Goal: Task Accomplishment & Management: Manage account settings

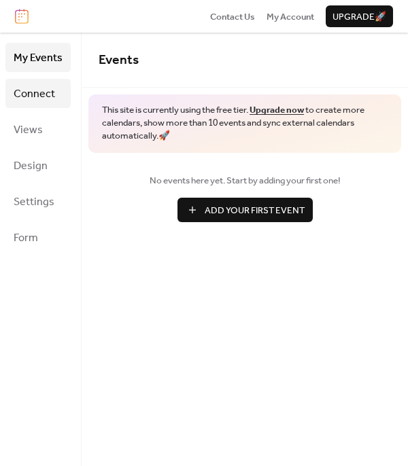
click at [58, 91] on link "Connect" at bounding box center [37, 93] width 65 height 29
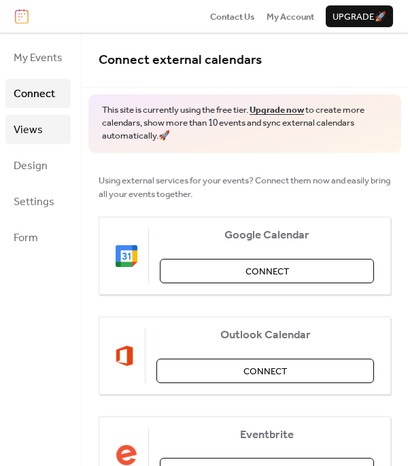
click at [48, 130] on link "Views" at bounding box center [37, 129] width 65 height 29
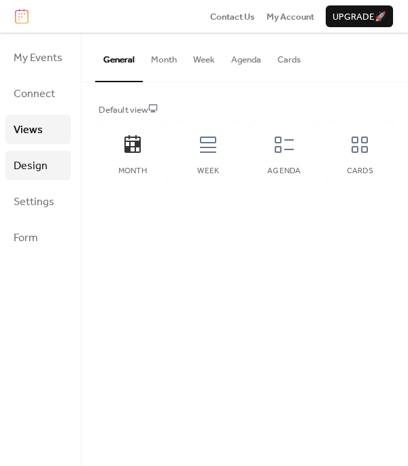
click at [35, 170] on span "Design" at bounding box center [31, 166] width 34 height 21
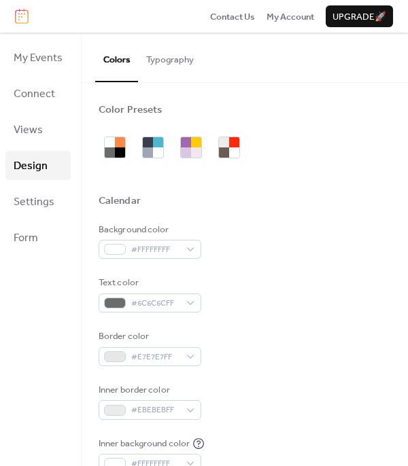
click at [33, 143] on ul "My Events Connect Views Design Settings Form" at bounding box center [37, 147] width 65 height 209
click at [39, 136] on span "Views" at bounding box center [28, 130] width 29 height 21
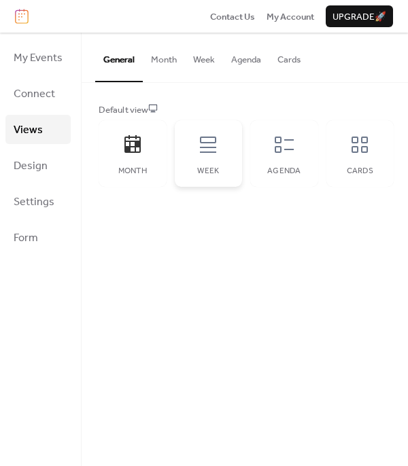
click at [215, 162] on div "Week" at bounding box center [209, 153] width 68 height 67
click at [271, 164] on div "Agenda" at bounding box center [284, 153] width 68 height 67
click at [343, 160] on div "Cards" at bounding box center [360, 153] width 68 height 67
click at [287, 157] on div "Agenda" at bounding box center [284, 153] width 68 height 67
click at [133, 160] on div "Month" at bounding box center [133, 153] width 68 height 67
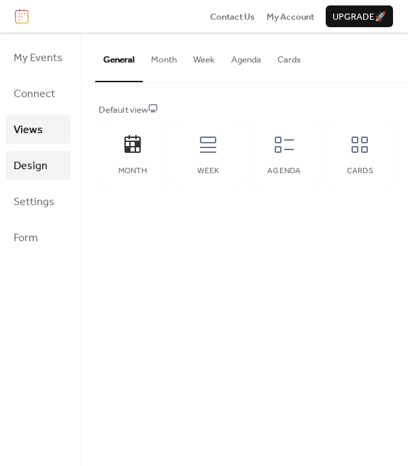
click at [40, 166] on span "Design" at bounding box center [31, 166] width 34 height 21
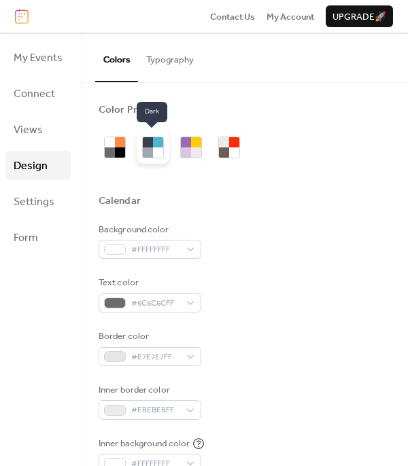
click at [153, 156] on div at bounding box center [158, 152] width 10 height 10
click at [171, 54] on button "Typography" at bounding box center [170, 57] width 64 height 48
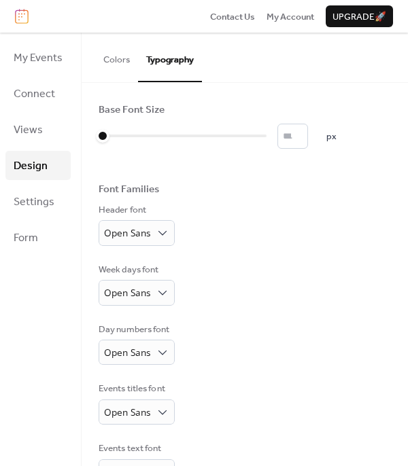
click at [103, 58] on button "Colors" at bounding box center [116, 57] width 43 height 48
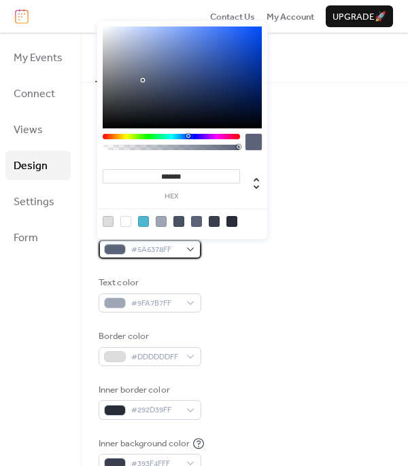
click at [163, 254] on span "#5A6378FF" at bounding box center [155, 250] width 48 height 14
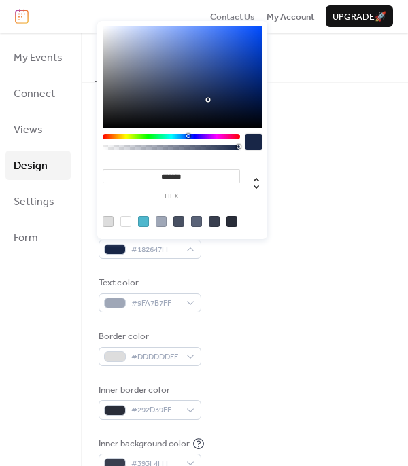
type input "*******"
drag, startPoint x: 137, startPoint y: 66, endPoint x: 217, endPoint y: 100, distance: 87.7
click at [217, 100] on div at bounding box center [182, 78] width 159 height 102
click at [193, 171] on input "*******" at bounding box center [171, 176] width 137 height 14
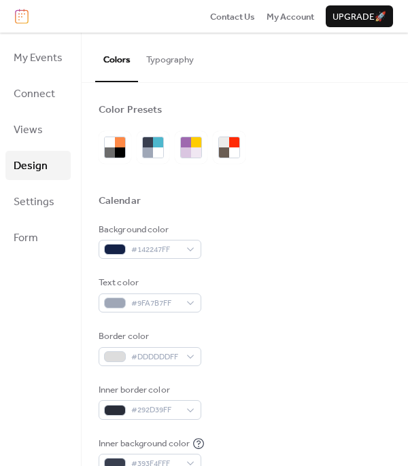
click at [300, 168] on div at bounding box center [245, 179] width 292 height 31
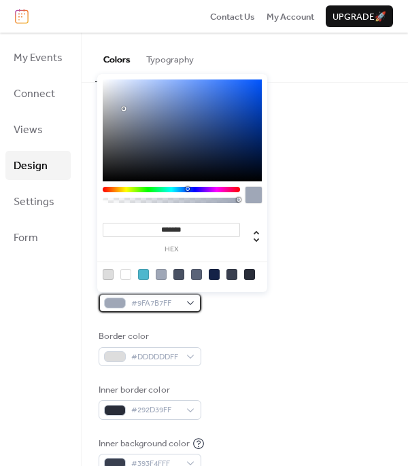
click at [144, 307] on span "#9FA7B7FF" at bounding box center [155, 304] width 48 height 14
